Goal: Task Accomplishment & Management: Manage account settings

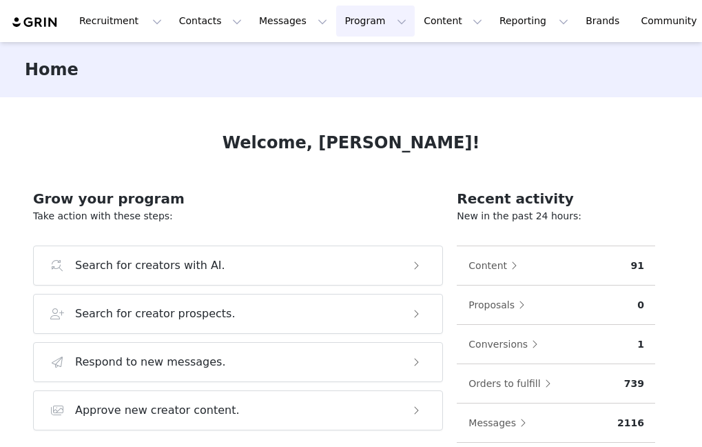
click at [336, 14] on button "Program Program" at bounding box center [375, 21] width 79 height 31
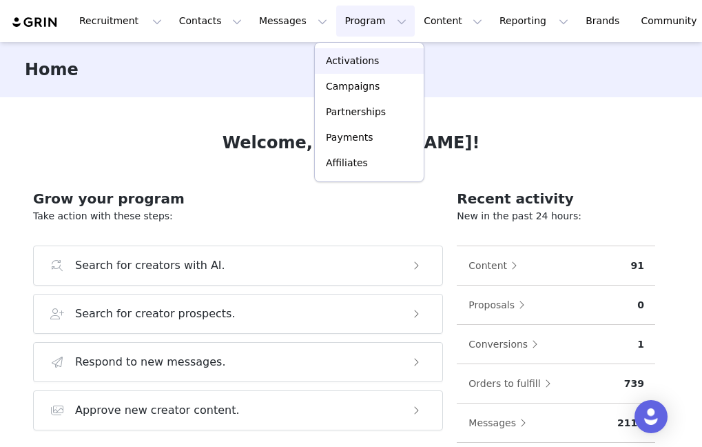
click at [345, 63] on p "Activations" at bounding box center [352, 61] width 53 height 14
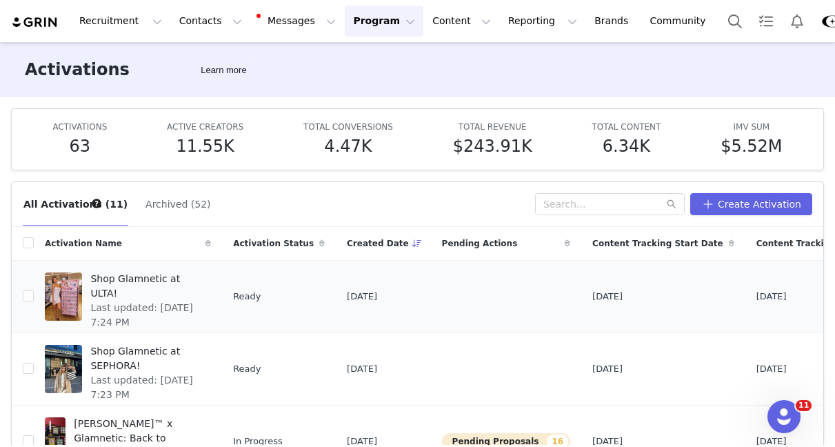
click at [126, 287] on span "Shop Glamnetic at ULTA!" at bounding box center [146, 286] width 112 height 29
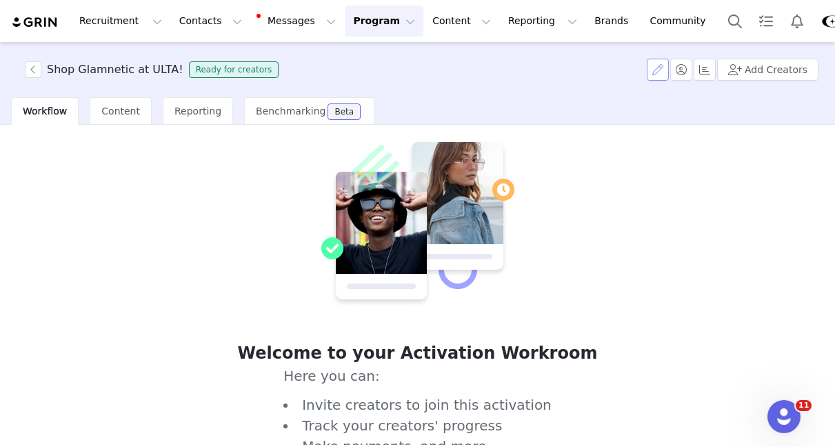
click at [657, 64] on button "button" at bounding box center [657, 70] width 22 height 22
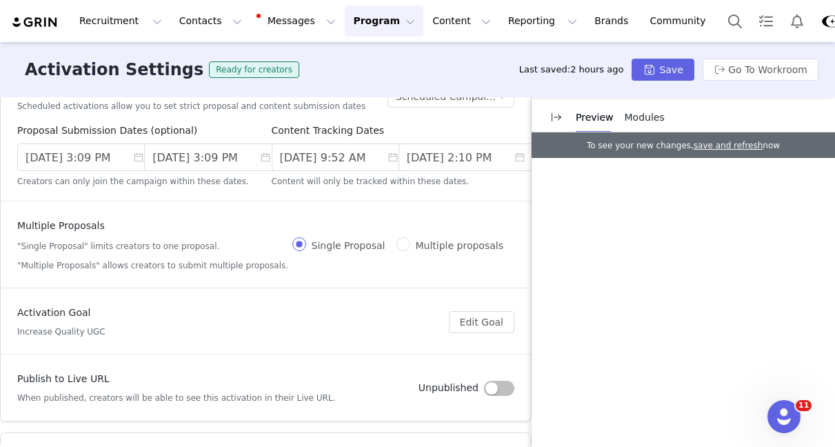
scroll to position [12, 0]
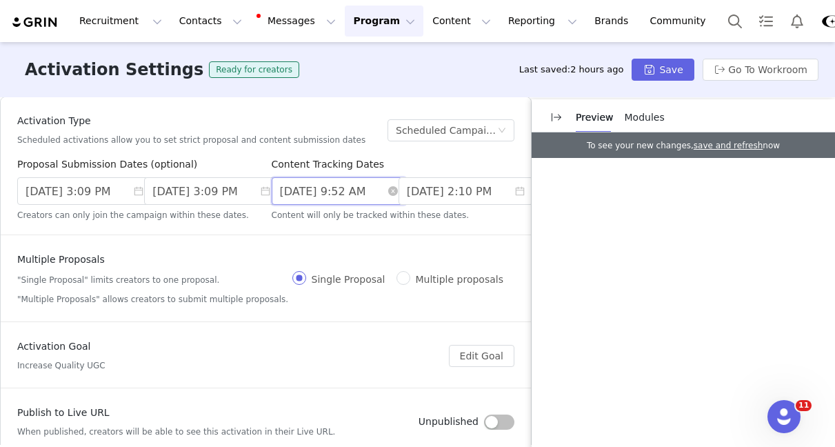
click at [334, 189] on input "[DATE] 9:52 AM" at bounding box center [339, 191] width 134 height 28
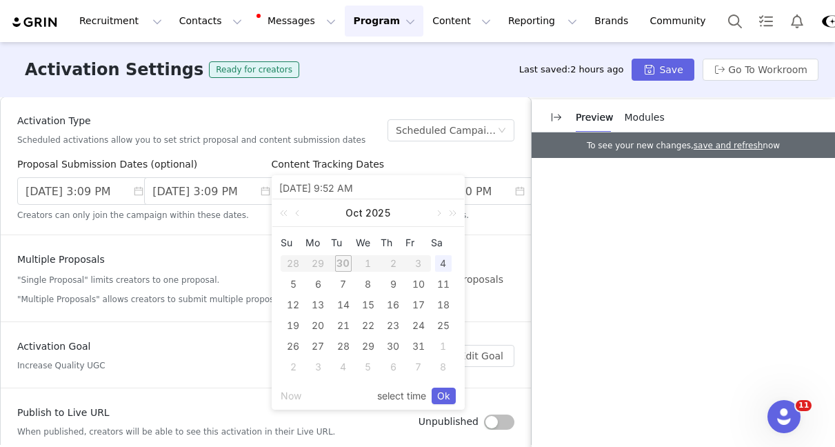
click at [198, 271] on div "Multiple Proposals "Single Proposal" limits creators to one proposal. "Multiple…" at bounding box center [152, 278] width 271 height 53
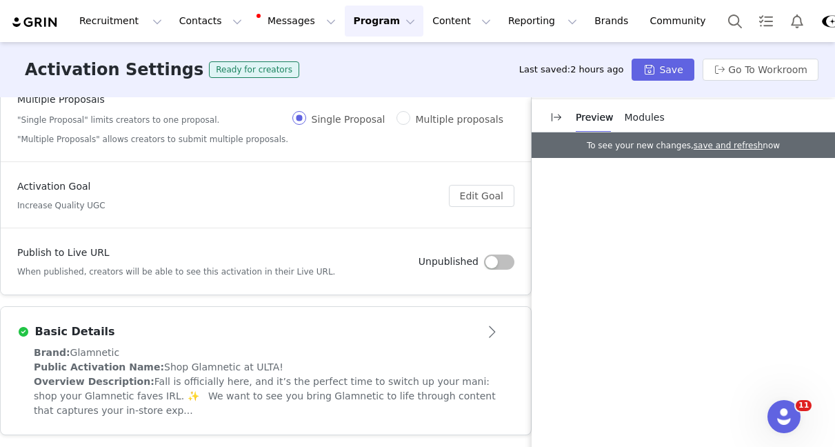
scroll to position [230, 0]
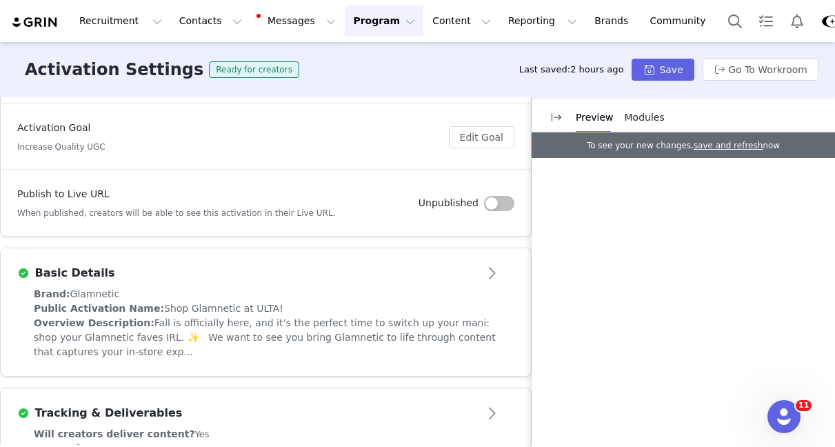
click at [261, 294] on div "Brand: Glamnetic" at bounding box center [266, 294] width 464 height 14
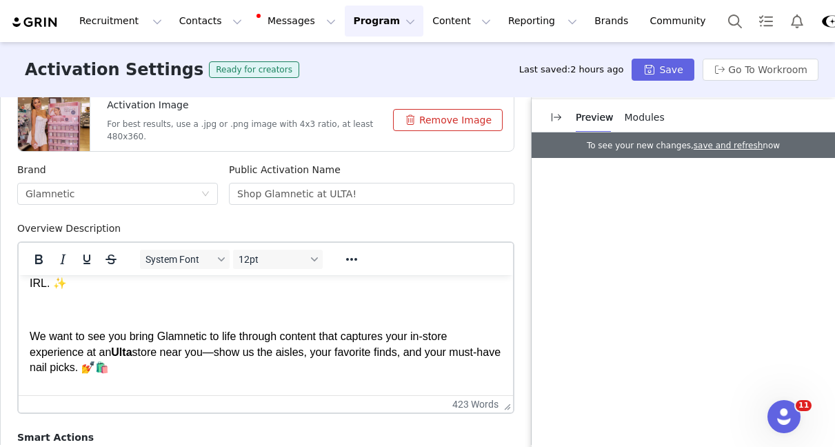
scroll to position [23, 0]
click at [33, 314] on p "Rich Text Area. Press ALT-0 for help." at bounding box center [266, 312] width 472 height 15
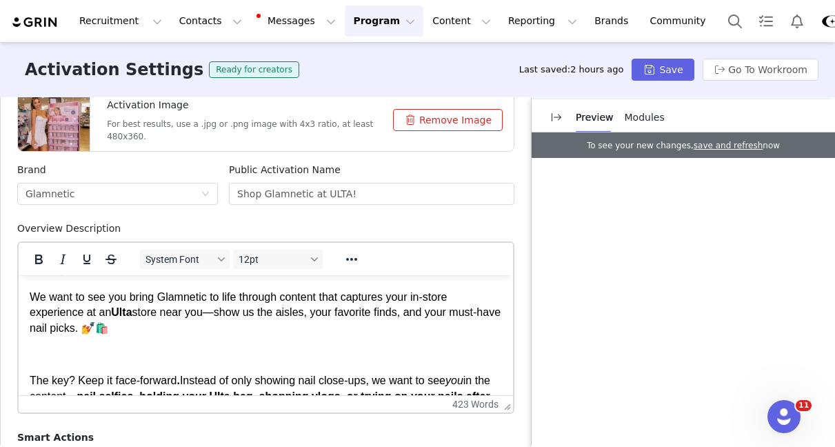
scroll to position [37, 0]
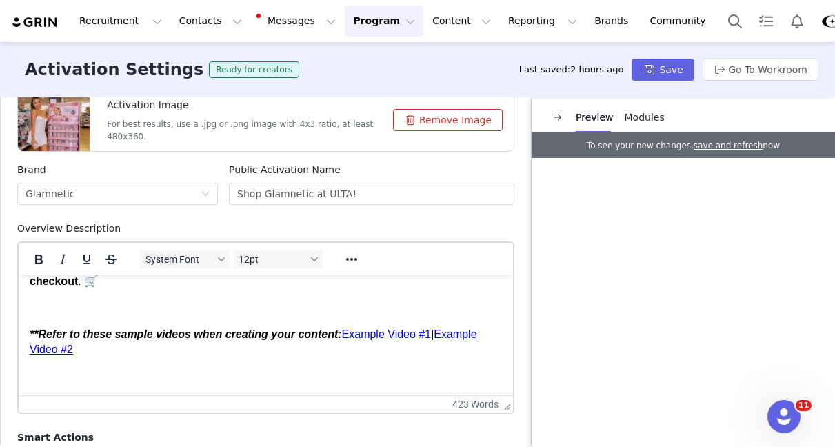
scroll to position [141, 0]
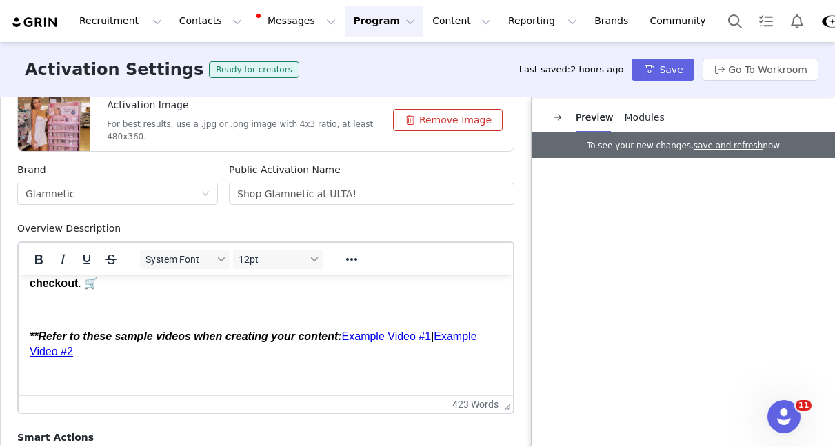
click at [53, 312] on p "Rich Text Area. Press ALT-0 for help." at bounding box center [266, 309] width 472 height 15
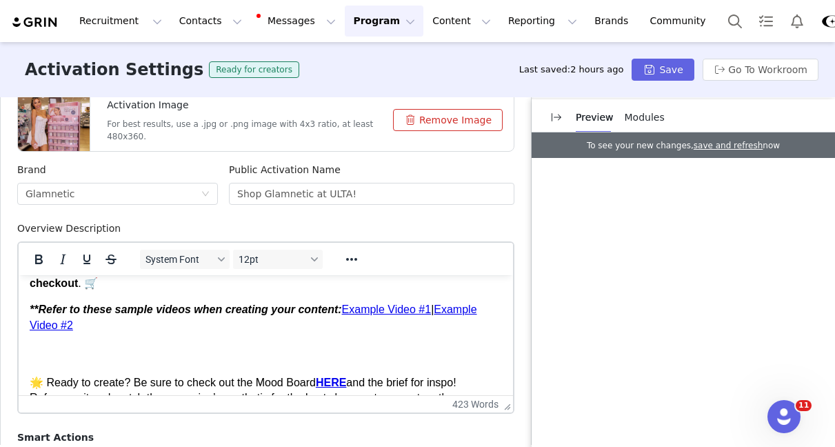
click at [38, 351] on p "🌟 Ready to create? Be sure to check out the Mood Board HERE and the brief for i…" at bounding box center [266, 382] width 472 height 77
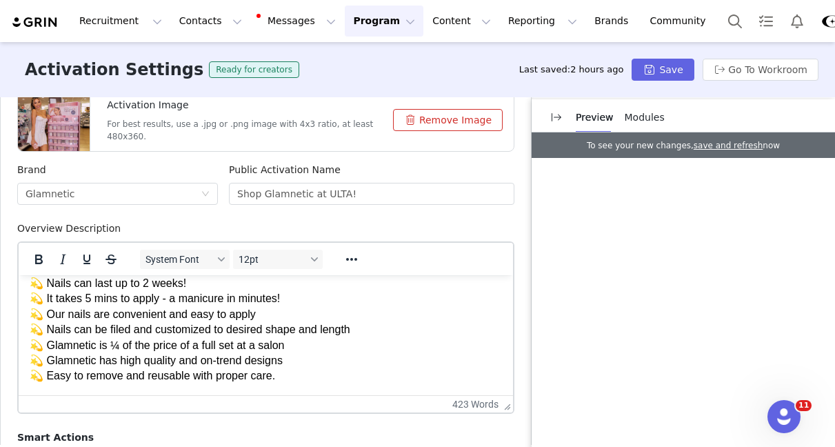
scroll to position [1123, 0]
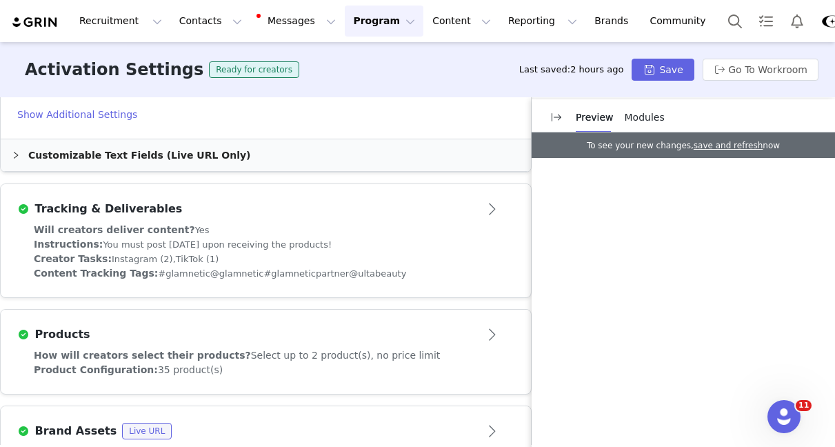
click at [278, 225] on div "Will creators deliver content? Yes" at bounding box center [266, 230] width 464 height 14
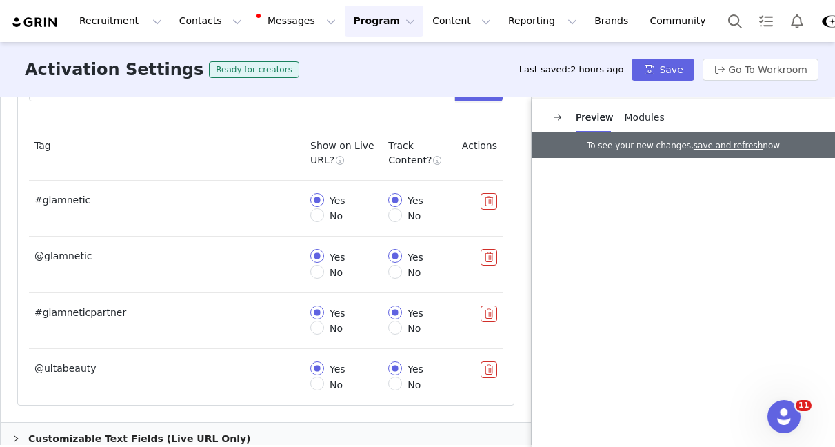
scroll to position [1005, 0]
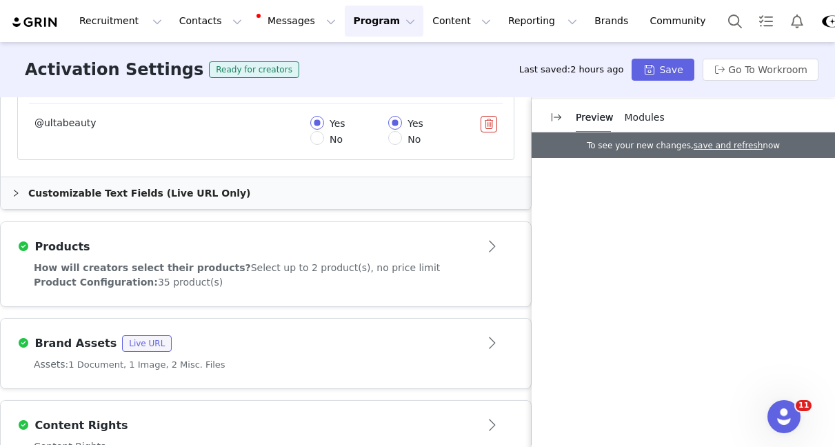
click at [327, 241] on div "Products" at bounding box center [242, 246] width 451 height 17
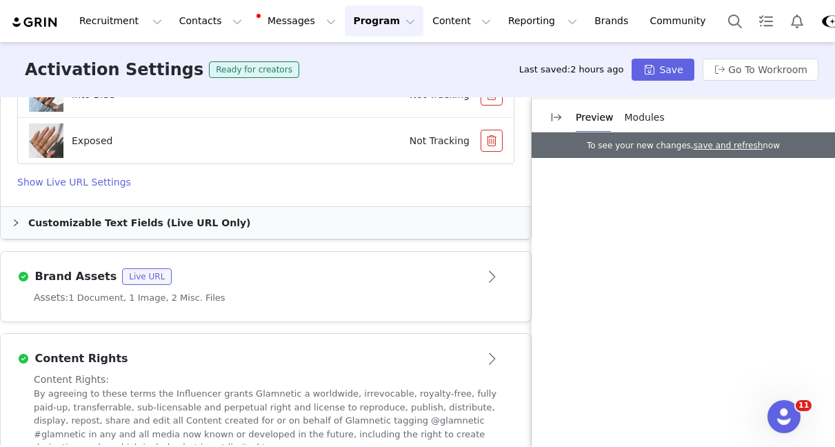
scroll to position [2502, 0]
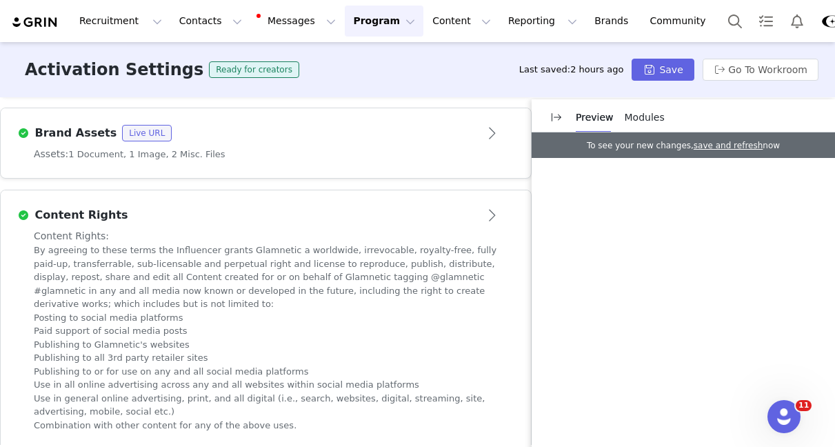
click at [294, 159] on div "Assets: 1 Document, 1 Image, 2 Misc. Files" at bounding box center [266, 154] width 464 height 14
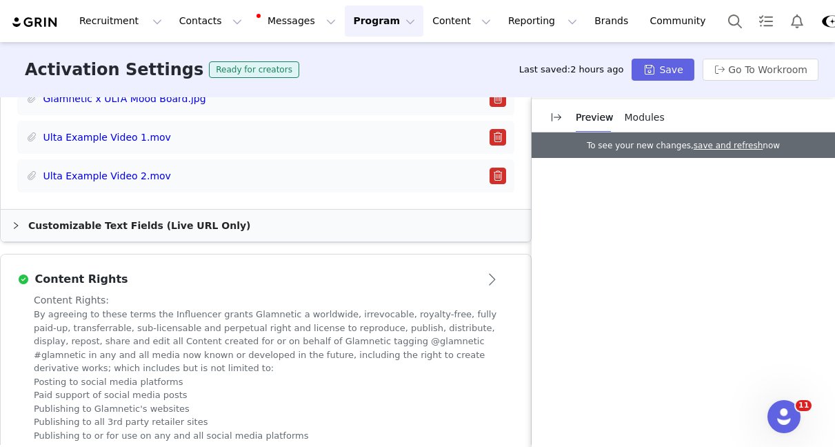
scroll to position [1020, 0]
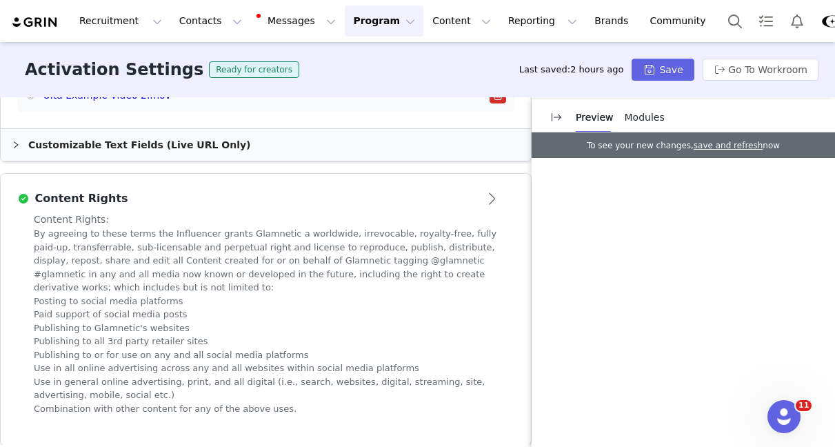
click at [318, 192] on div "Content Rights" at bounding box center [242, 198] width 451 height 17
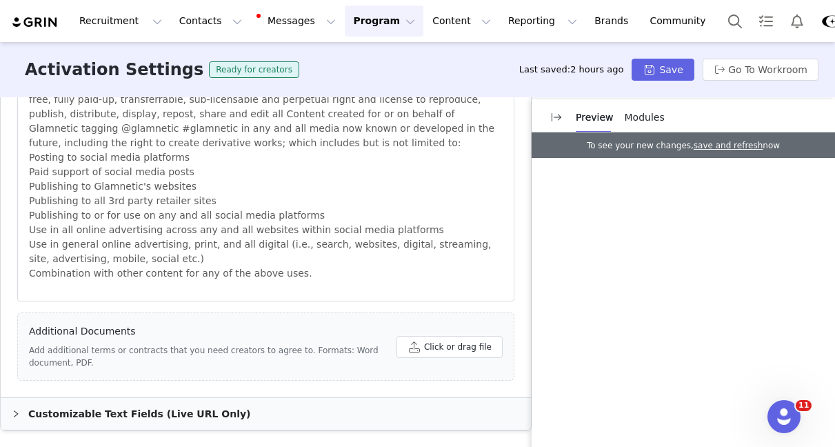
scroll to position [950, 0]
click at [271, 236] on p "Use in all online advertising across any and all websites within social media p…" at bounding box center [265, 230] width 473 height 14
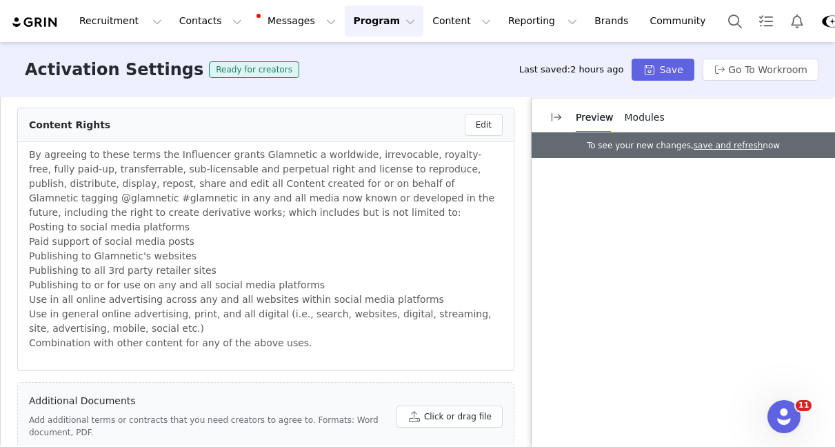
scroll to position [884, 0]
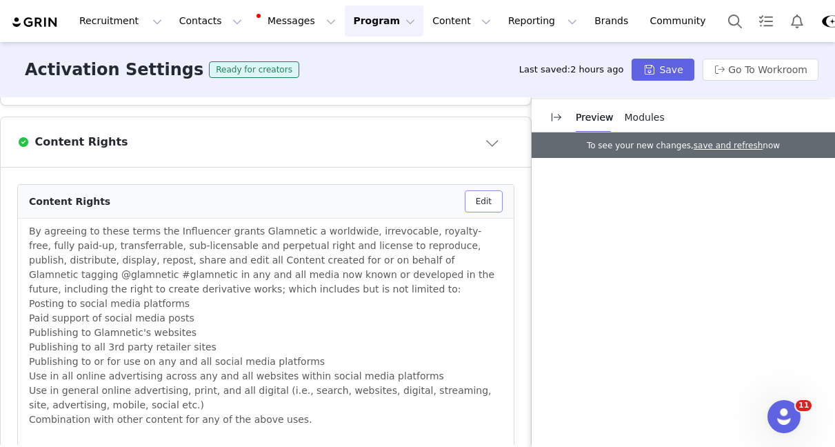
click at [486, 196] on button "Edit" at bounding box center [483, 201] width 38 height 22
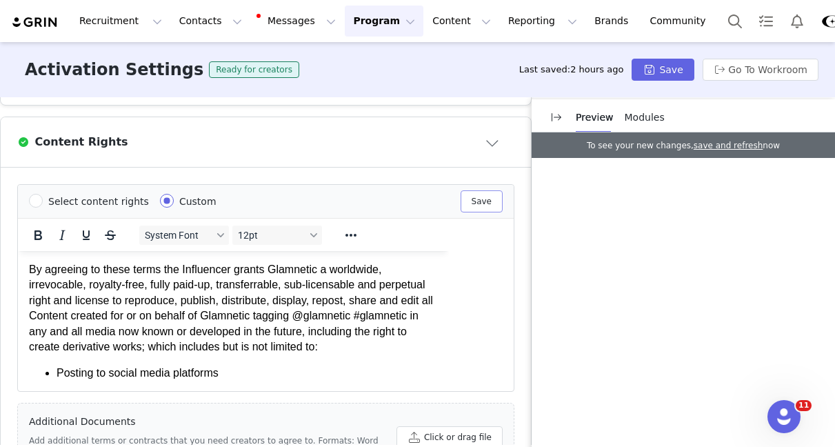
scroll to position [0, 0]
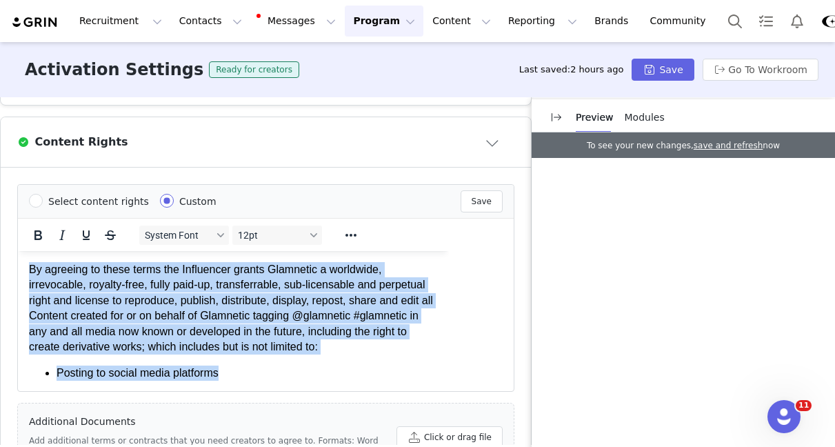
drag, startPoint x: 237, startPoint y: 367, endPoint x: 23, endPoint y: 262, distance: 238.2
click at [23, 262] on html "By agreeing to these terms the Influencer grants Glamnetic a worldwide, irrevoc…" at bounding box center [233, 443] width 431 height 384
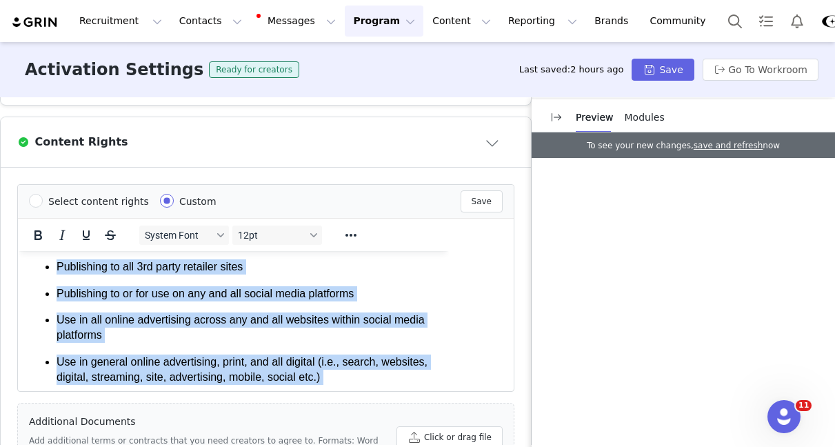
scroll to position [140, 0]
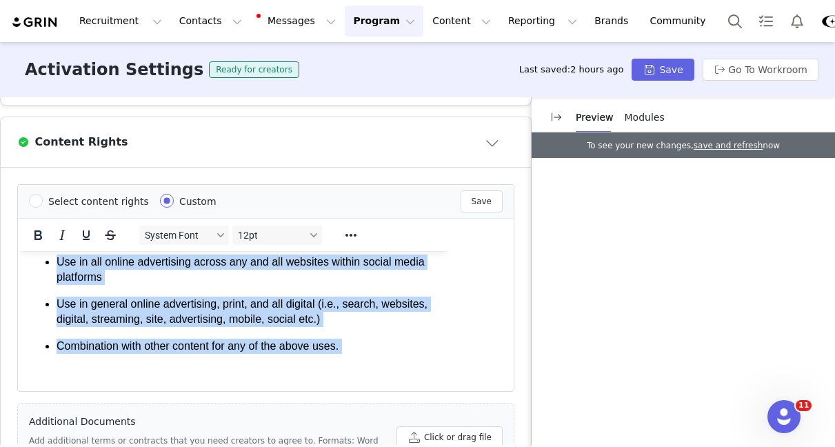
drag, startPoint x: 39, startPoint y: 269, endPoint x: 321, endPoint y: 412, distance: 316.2
click at [321, 391] on html "Paid support of social media posts Publishing to Glamnetic's websites Publishin…" at bounding box center [233, 251] width 431 height 280
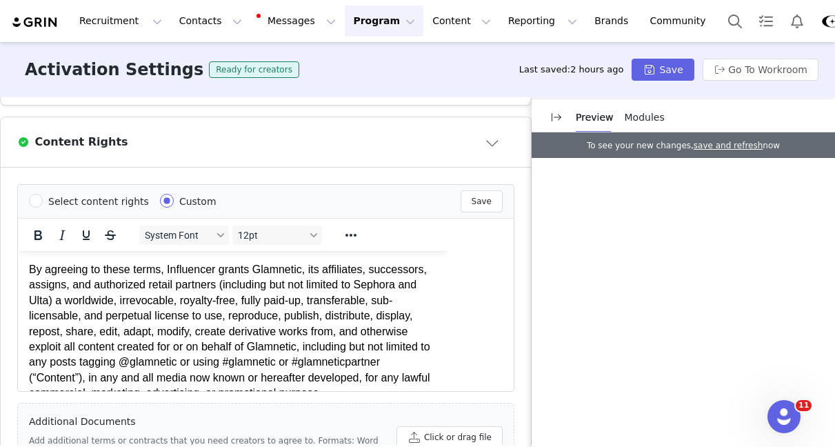
scroll to position [273, 0]
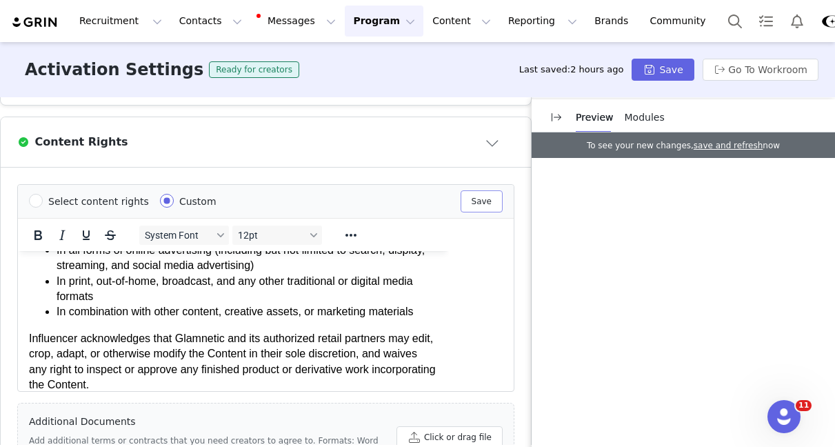
click at [489, 196] on button "Save" at bounding box center [481, 201] width 42 height 22
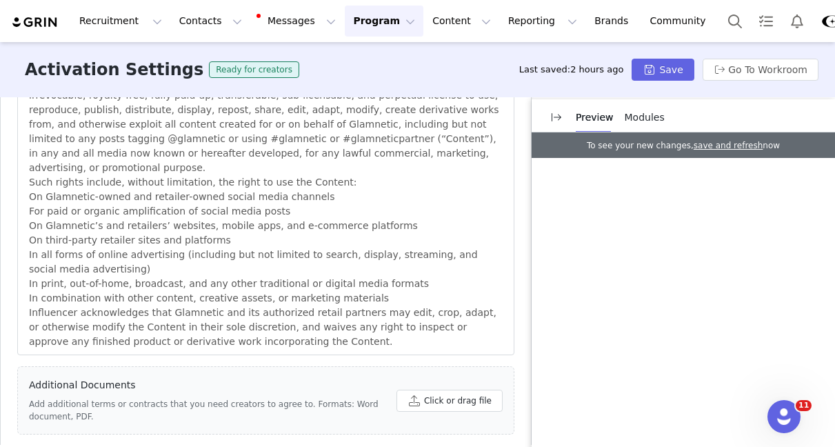
scroll to position [979, 0]
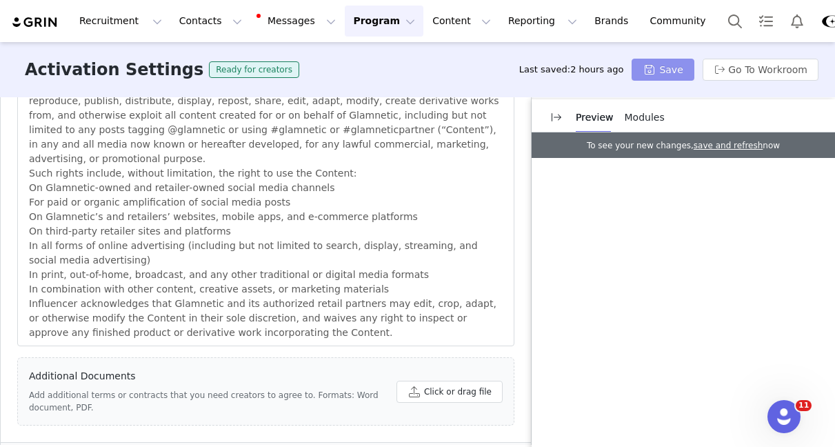
click at [649, 71] on button "Save" at bounding box center [662, 70] width 62 height 22
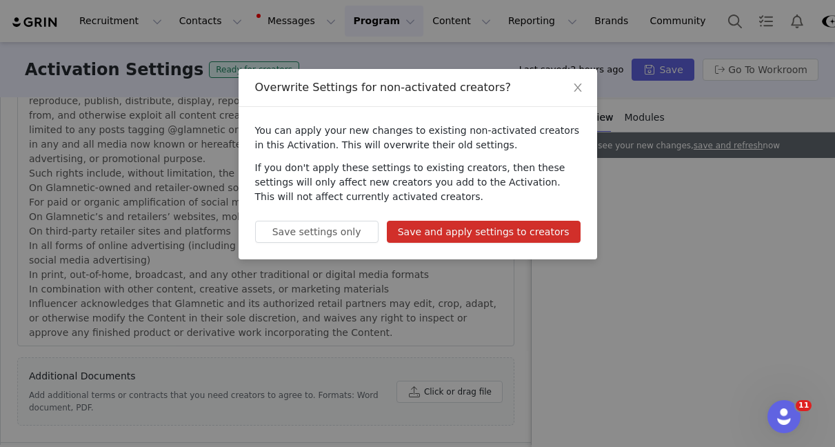
click at [489, 225] on button "Save and apply settings to creators" at bounding box center [484, 232] width 194 height 22
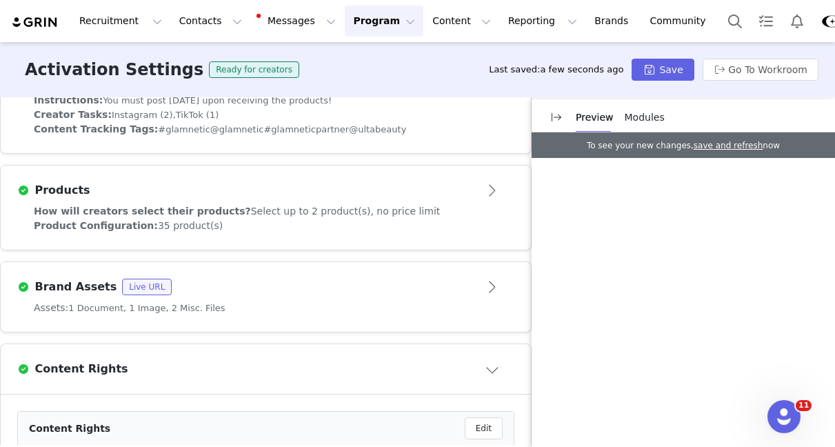
scroll to position [579, 0]
click at [425, 294] on div "Brand Assets Live URL" at bounding box center [265, 286] width 497 height 22
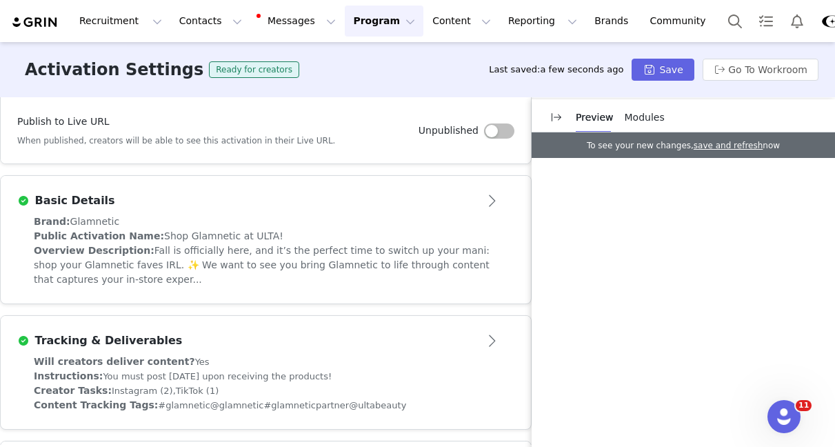
click at [376, 318] on article "Tracking & Deliverables" at bounding box center [266, 335] width 530 height 39
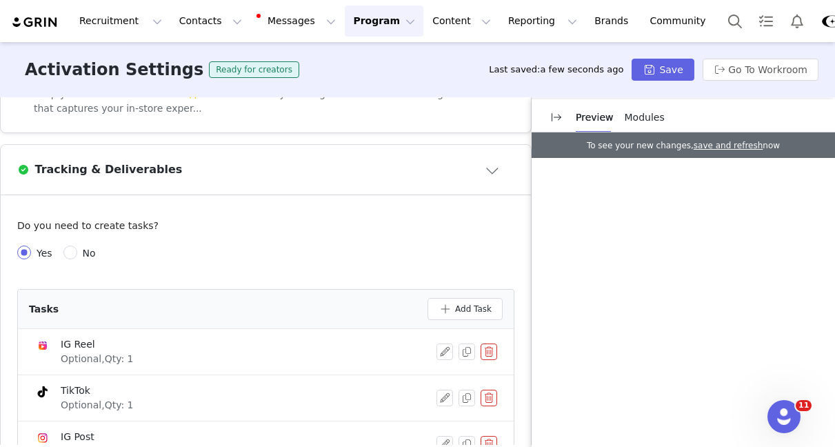
scroll to position [635, 0]
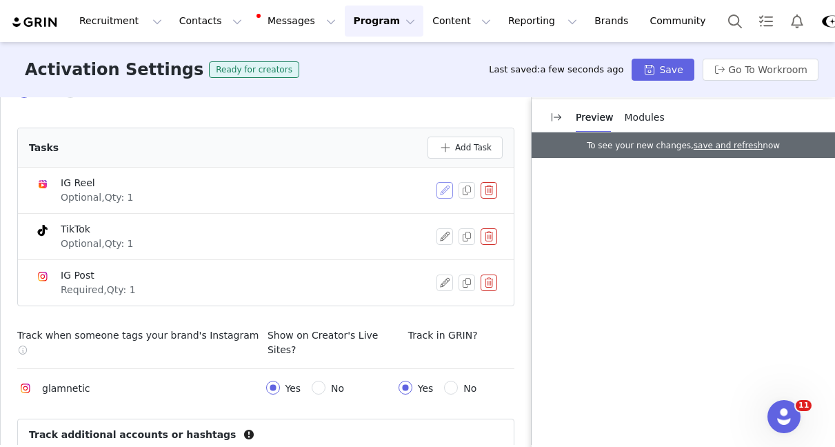
click at [440, 191] on button "button" at bounding box center [444, 190] width 17 height 17
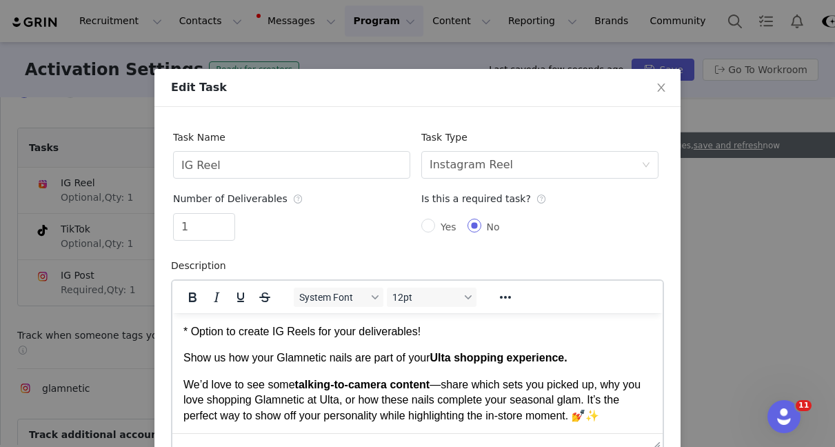
scroll to position [38, 0]
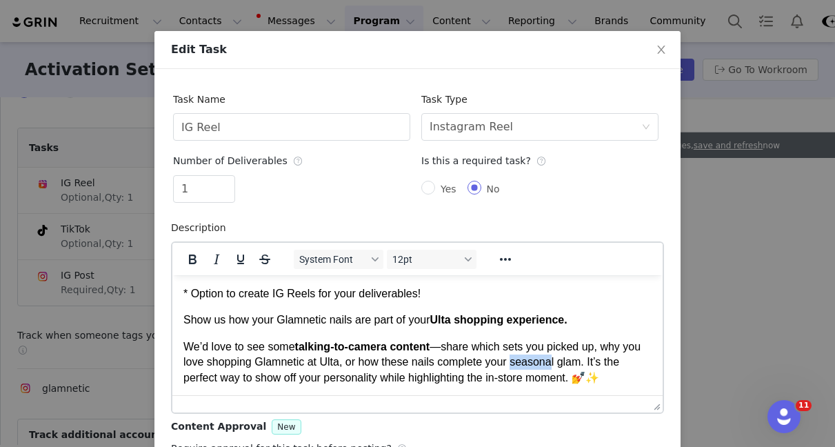
drag, startPoint x: 578, startPoint y: 356, endPoint x: 538, endPoint y: 356, distance: 40.7
click at [538, 356] on p "We’d love to see some talking-to-camera content —share which sets you picked up…" at bounding box center [417, 361] width 468 height 46
click at [538, 363] on p "We’d love to see some talking-to-camera content —share which sets you picked up…" at bounding box center [417, 361] width 468 height 46
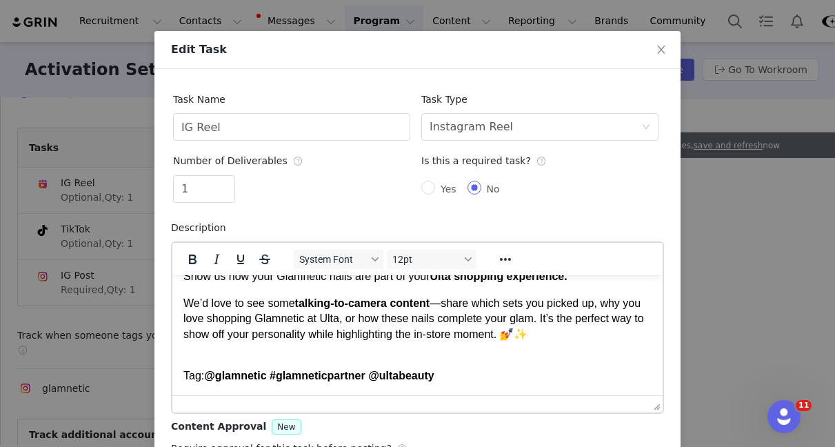
scroll to position [139, 0]
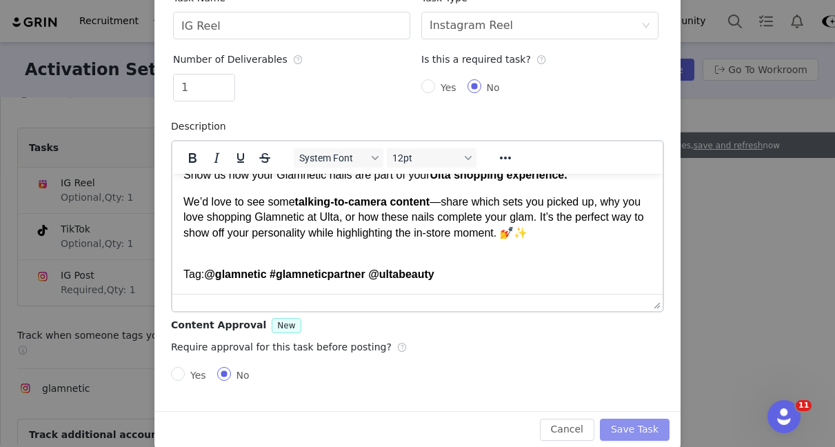
click at [640, 426] on button "Save Task" at bounding box center [635, 429] width 70 height 22
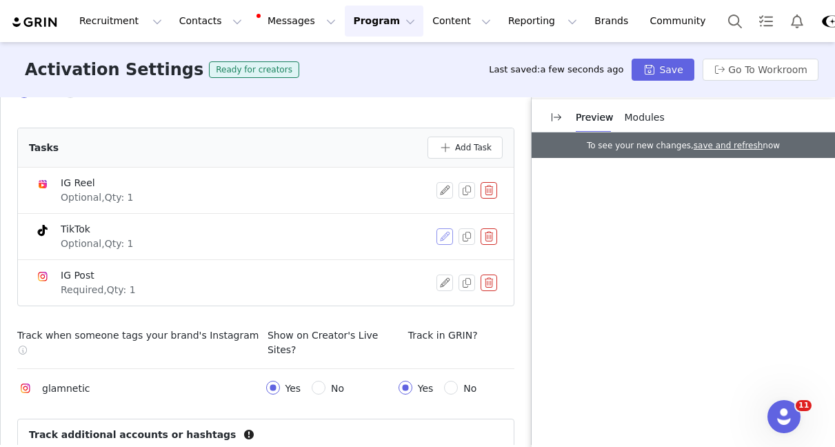
click at [443, 240] on button "button" at bounding box center [444, 236] width 17 height 17
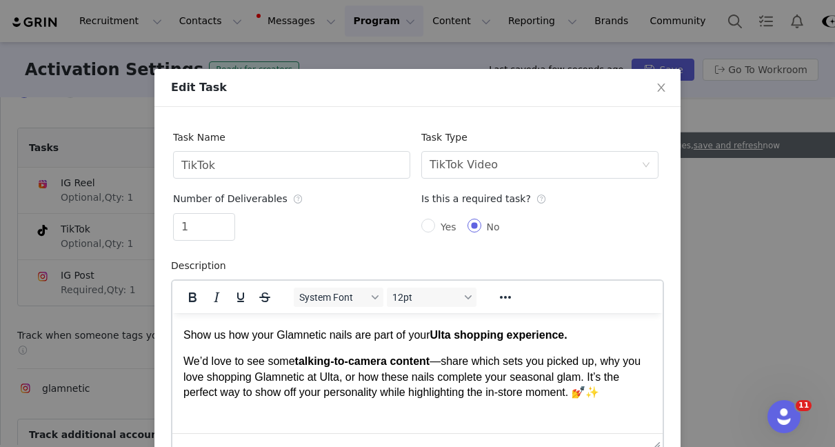
scroll to position [74, 0]
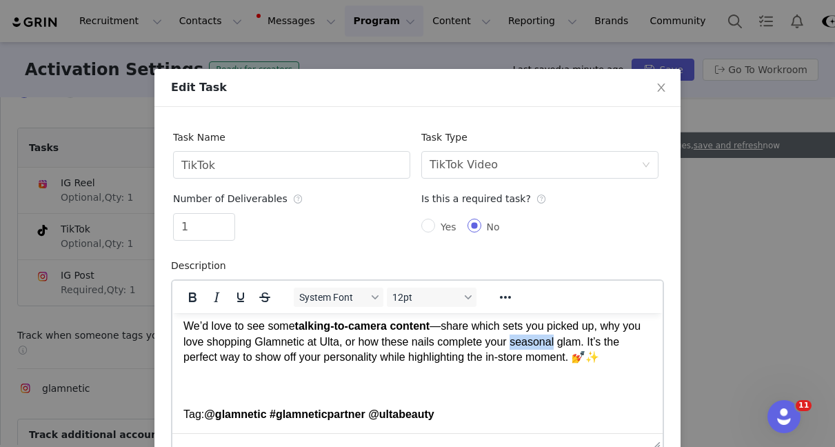
drag, startPoint x: 579, startPoint y: 340, endPoint x: 538, endPoint y: 340, distance: 41.3
click at [538, 340] on p "We’d love to see some talking-to-camera content —share which sets you picked up…" at bounding box center [417, 341] width 468 height 46
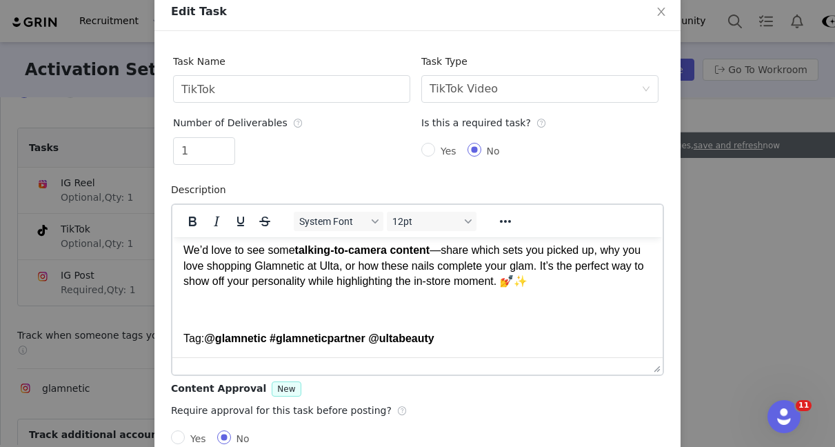
scroll to position [156, 0]
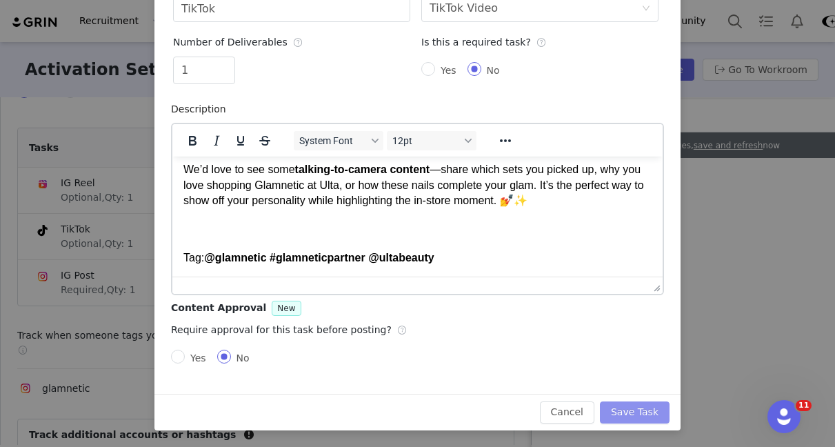
click at [629, 413] on button "Save Task" at bounding box center [635, 412] width 70 height 22
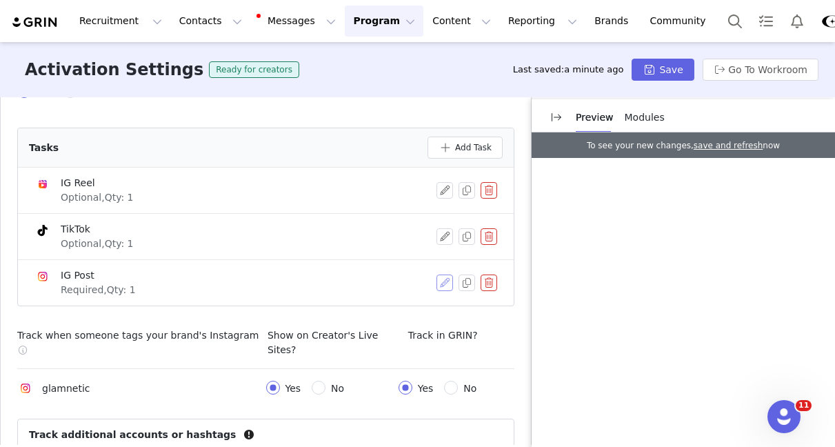
click at [446, 285] on button "button" at bounding box center [444, 282] width 17 height 17
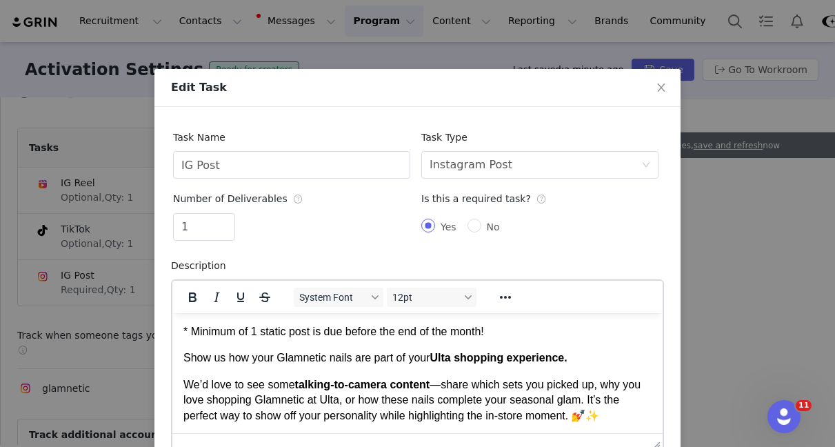
scroll to position [3, 0]
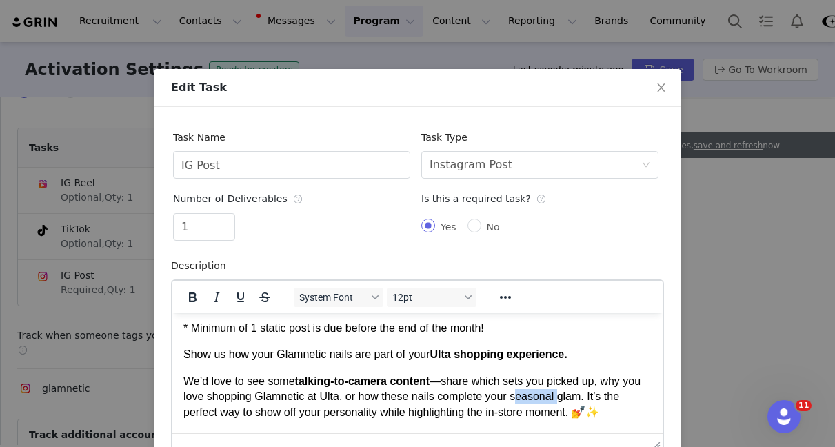
drag, startPoint x: 583, startPoint y: 398, endPoint x: 540, endPoint y: 397, distance: 42.8
click at [540, 397] on p "We’d love to see some talking-to-camera content —share which sets you picked up…" at bounding box center [417, 396] width 468 height 46
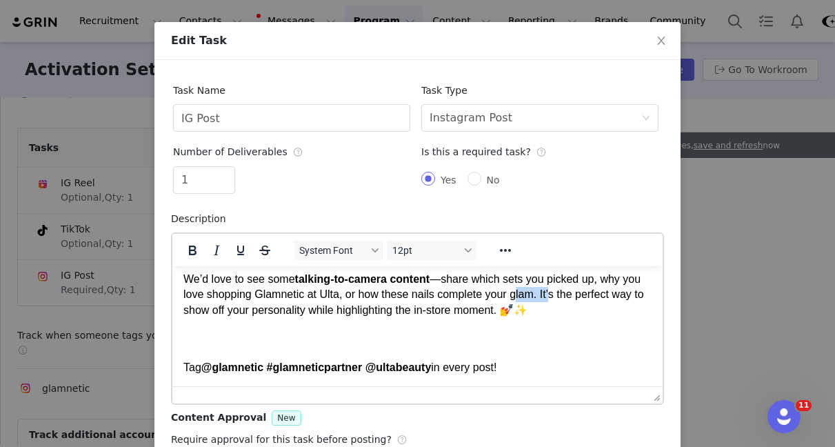
scroll to position [141, 0]
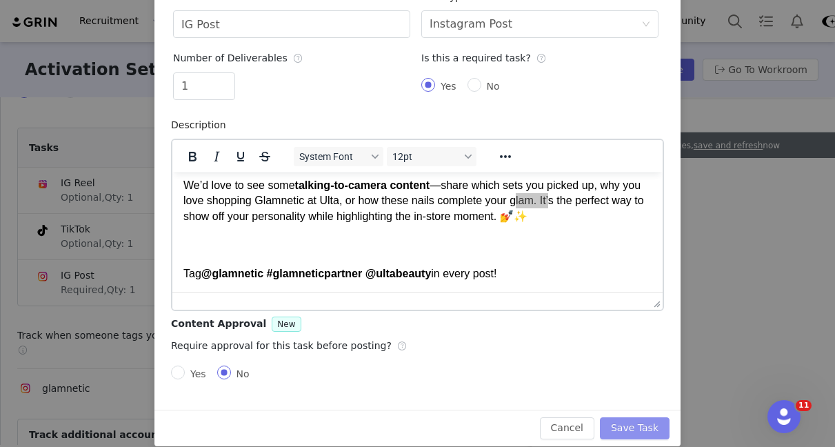
click at [636, 422] on button "Save Task" at bounding box center [635, 428] width 70 height 22
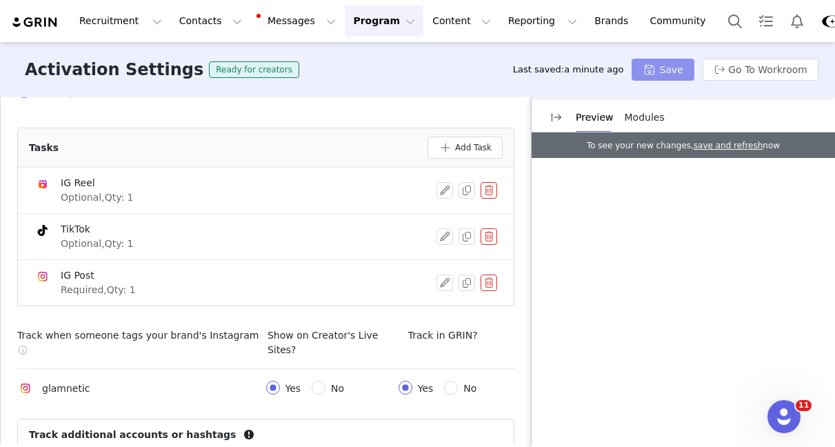
click at [655, 61] on button "Save" at bounding box center [662, 70] width 62 height 22
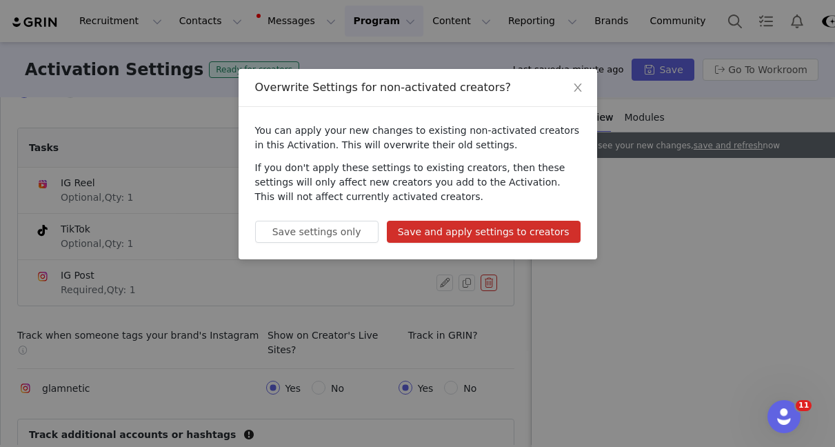
click at [497, 230] on button "Save and apply settings to creators" at bounding box center [484, 232] width 194 height 22
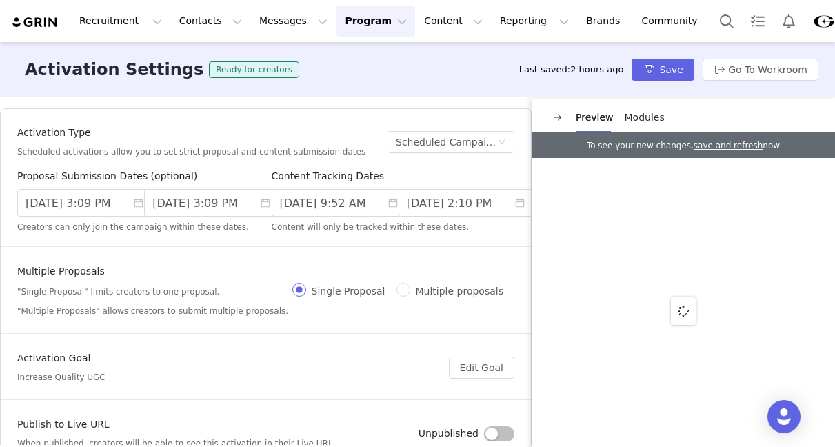
click at [351, 24] on button "Program Program" at bounding box center [375, 21] width 79 height 31
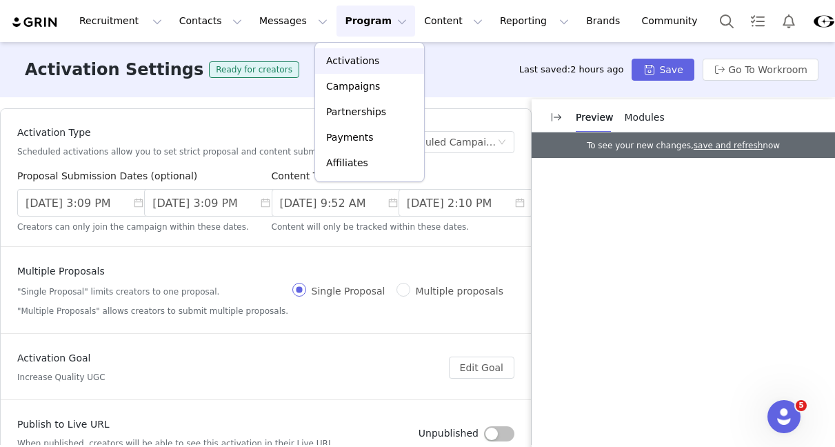
click at [345, 63] on p "Activations" at bounding box center [352, 61] width 53 height 14
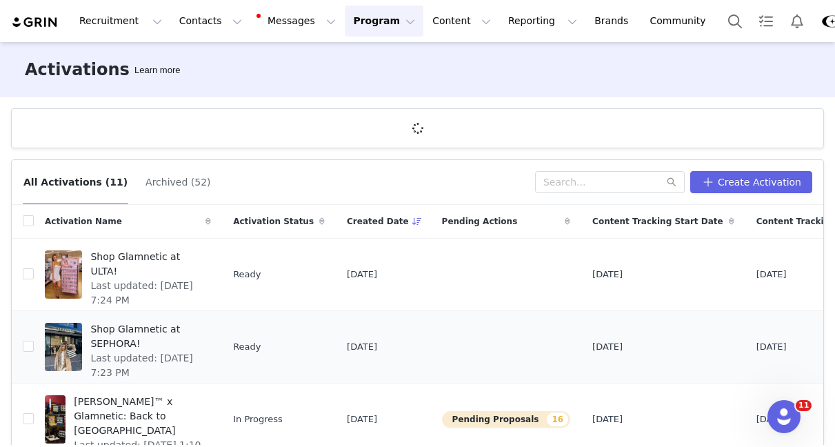
click at [147, 346] on span "Shop Glamnetic at SEPHORA!" at bounding box center [146, 336] width 112 height 29
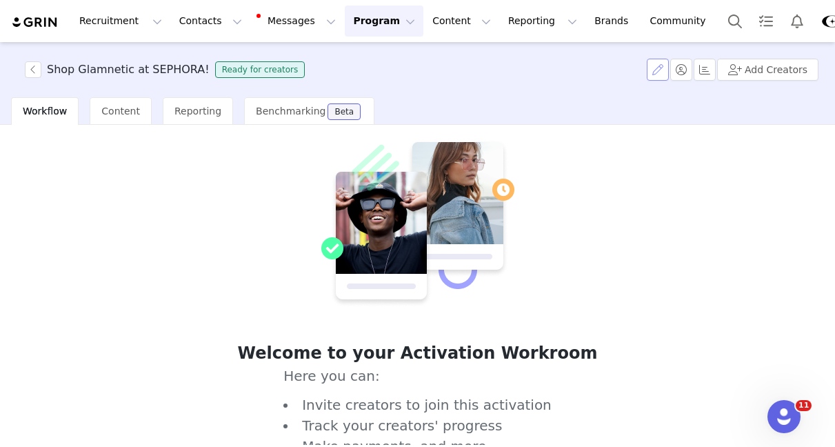
click at [662, 74] on button "button" at bounding box center [657, 70] width 22 height 22
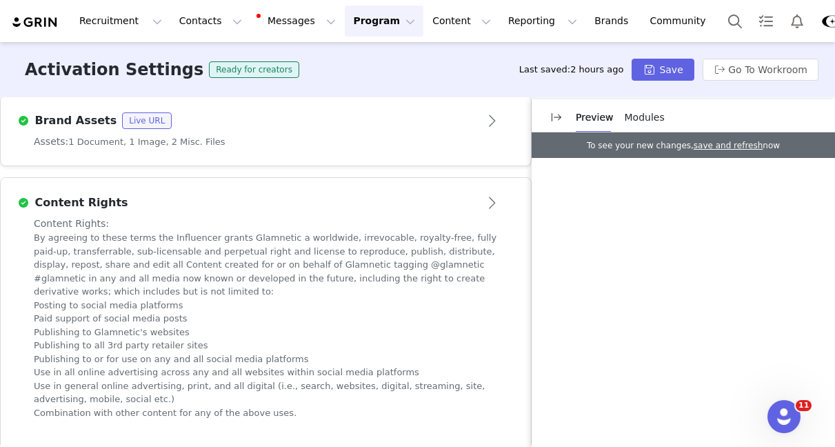
scroll to position [763, 0]
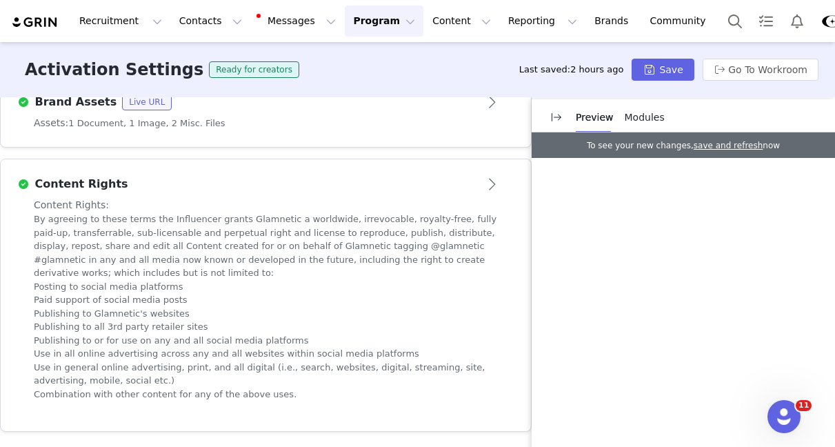
click at [484, 187] on button "Open module" at bounding box center [492, 184] width 43 height 22
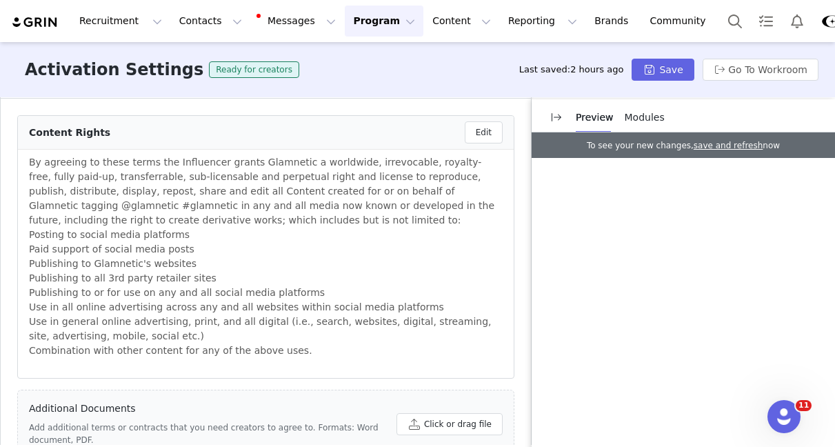
scroll to position [950, 0]
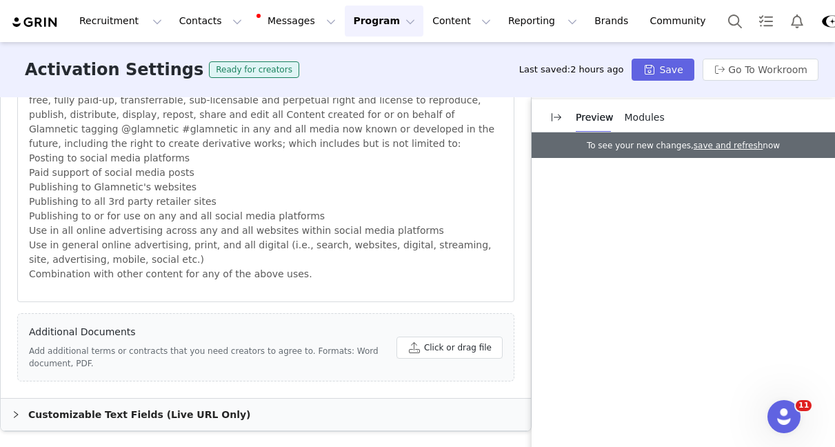
click at [317, 225] on p "Use in all online advertising across any and all websites within social media p…" at bounding box center [265, 230] width 473 height 14
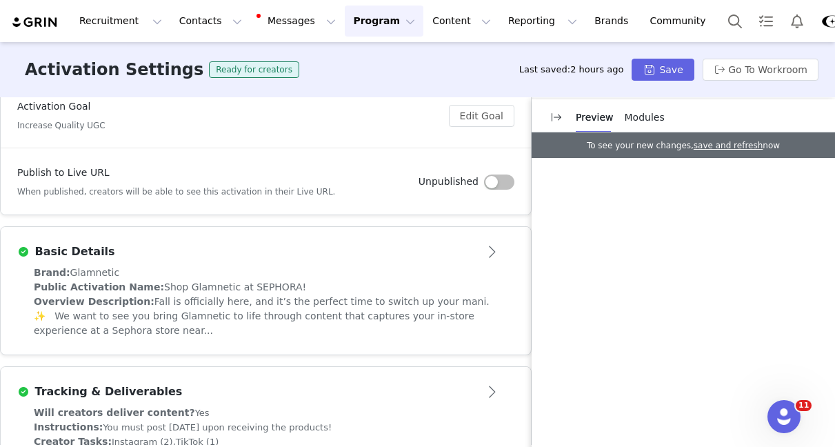
scroll to position [0, 0]
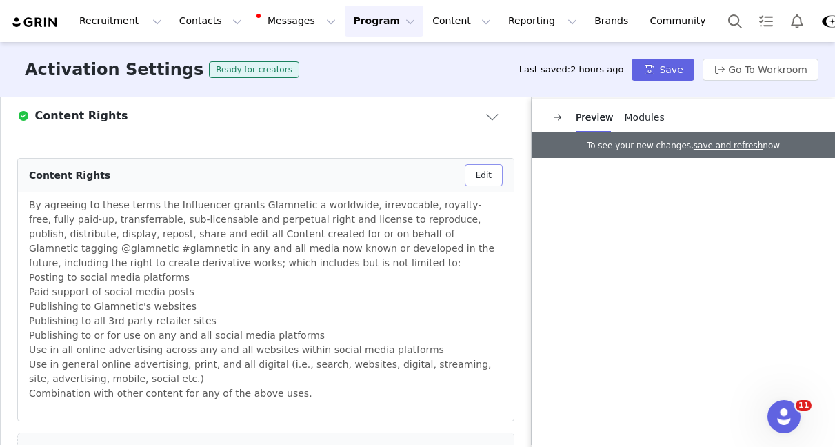
click at [495, 177] on button "Edit" at bounding box center [483, 175] width 38 height 22
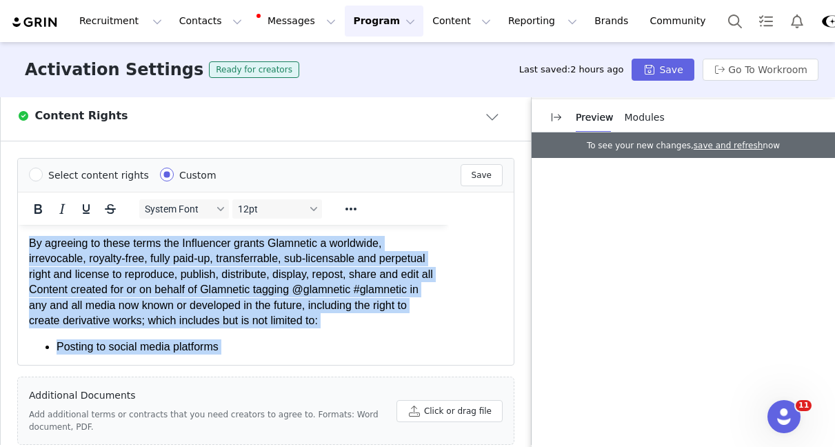
scroll to position [244, 0]
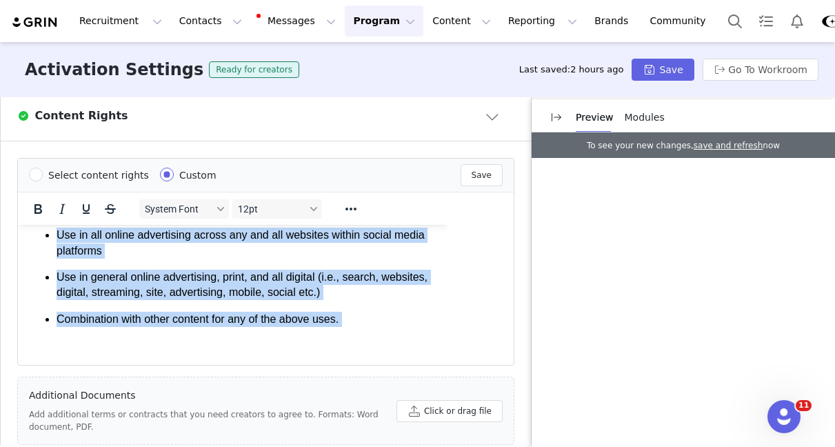
drag, startPoint x: 28, startPoint y: 240, endPoint x: 332, endPoint y: 413, distance: 349.7
click at [332, 365] on html "By agreeing to these terms the Influencer grants Glamnetic a worldwide, irrevoc…" at bounding box center [233, 173] width 431 height 384
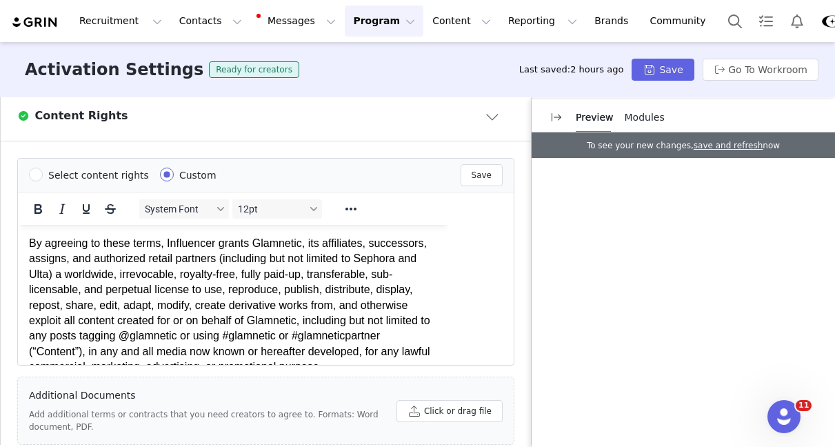
scroll to position [273, 0]
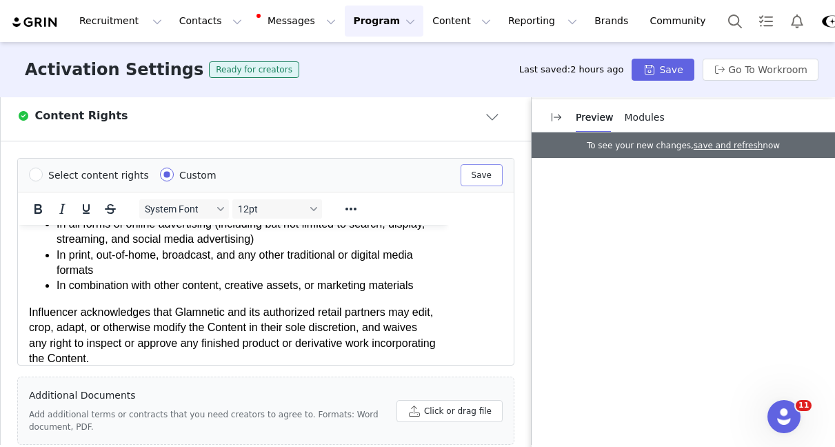
click at [473, 176] on button "Save" at bounding box center [481, 175] width 42 height 22
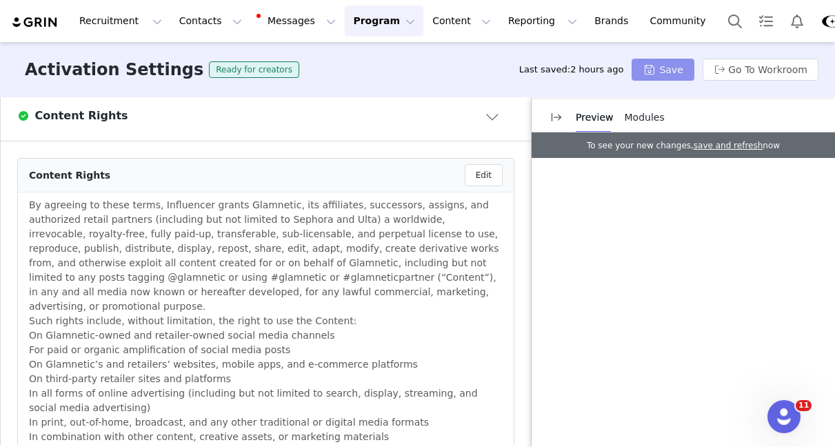
click at [649, 78] on button "Save" at bounding box center [662, 70] width 62 height 22
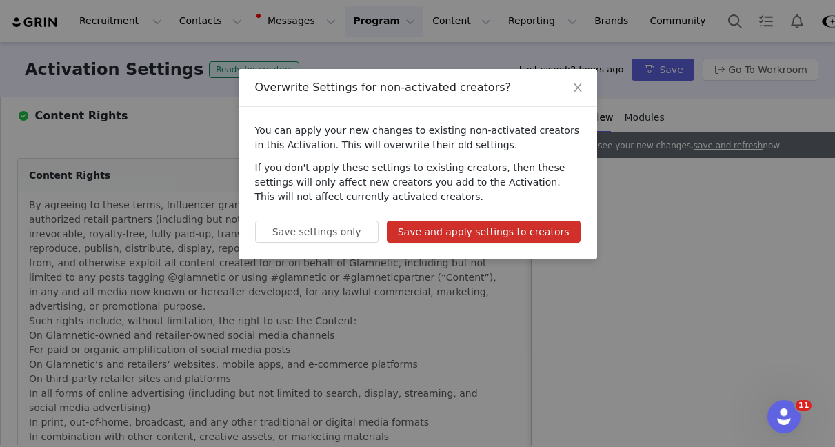
click at [469, 228] on button "Save and apply settings to creators" at bounding box center [484, 232] width 194 height 22
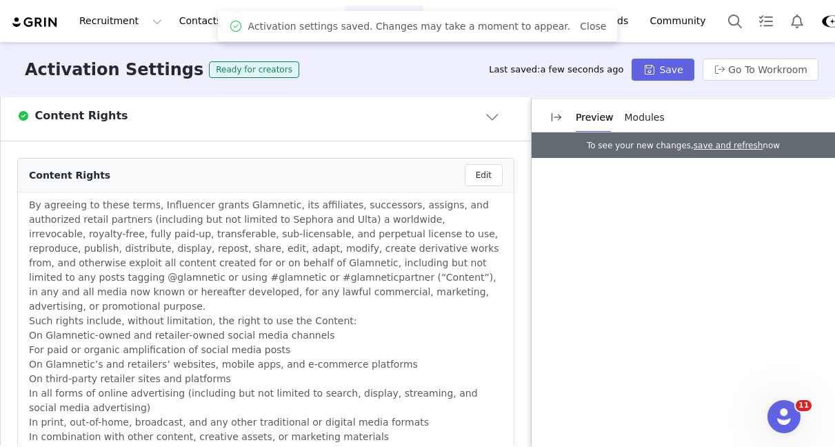
click at [489, 116] on button "Close module" at bounding box center [492, 116] width 43 height 22
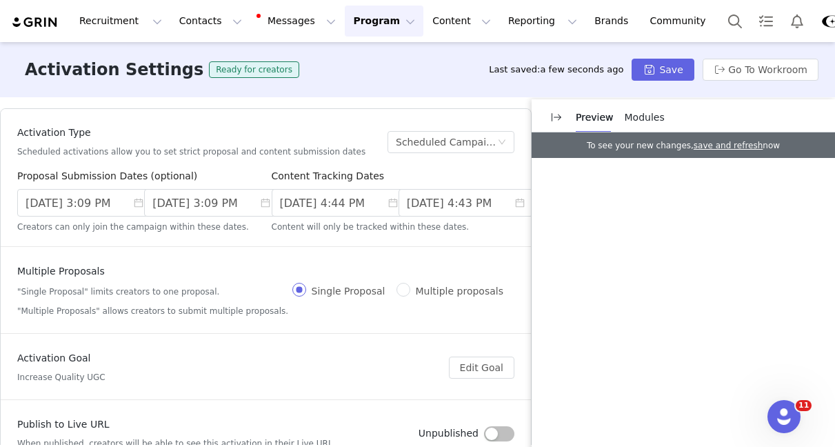
scroll to position [482, 0]
